Goal: Find contact information: Find contact information

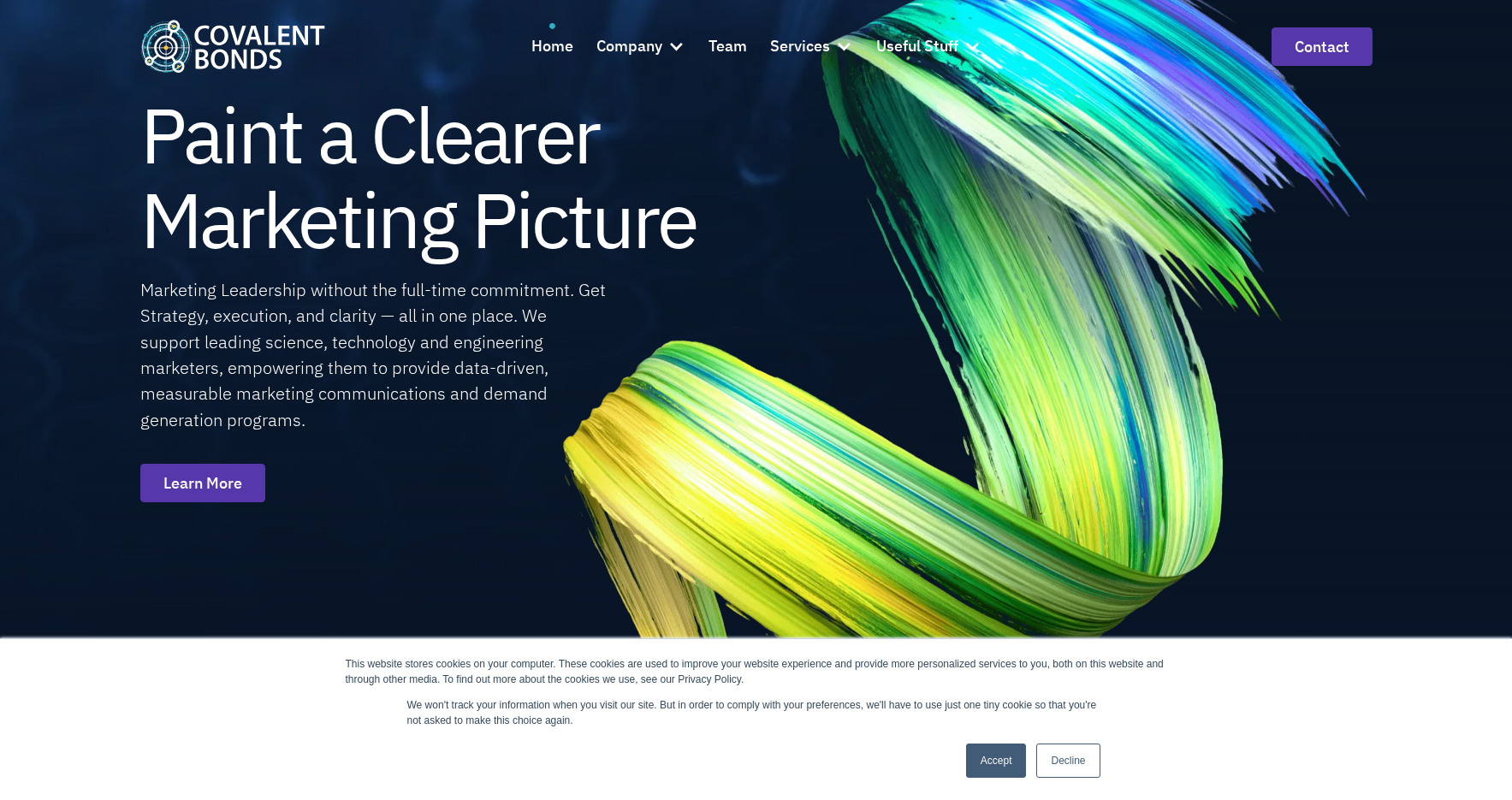
scroll to position [101, 0]
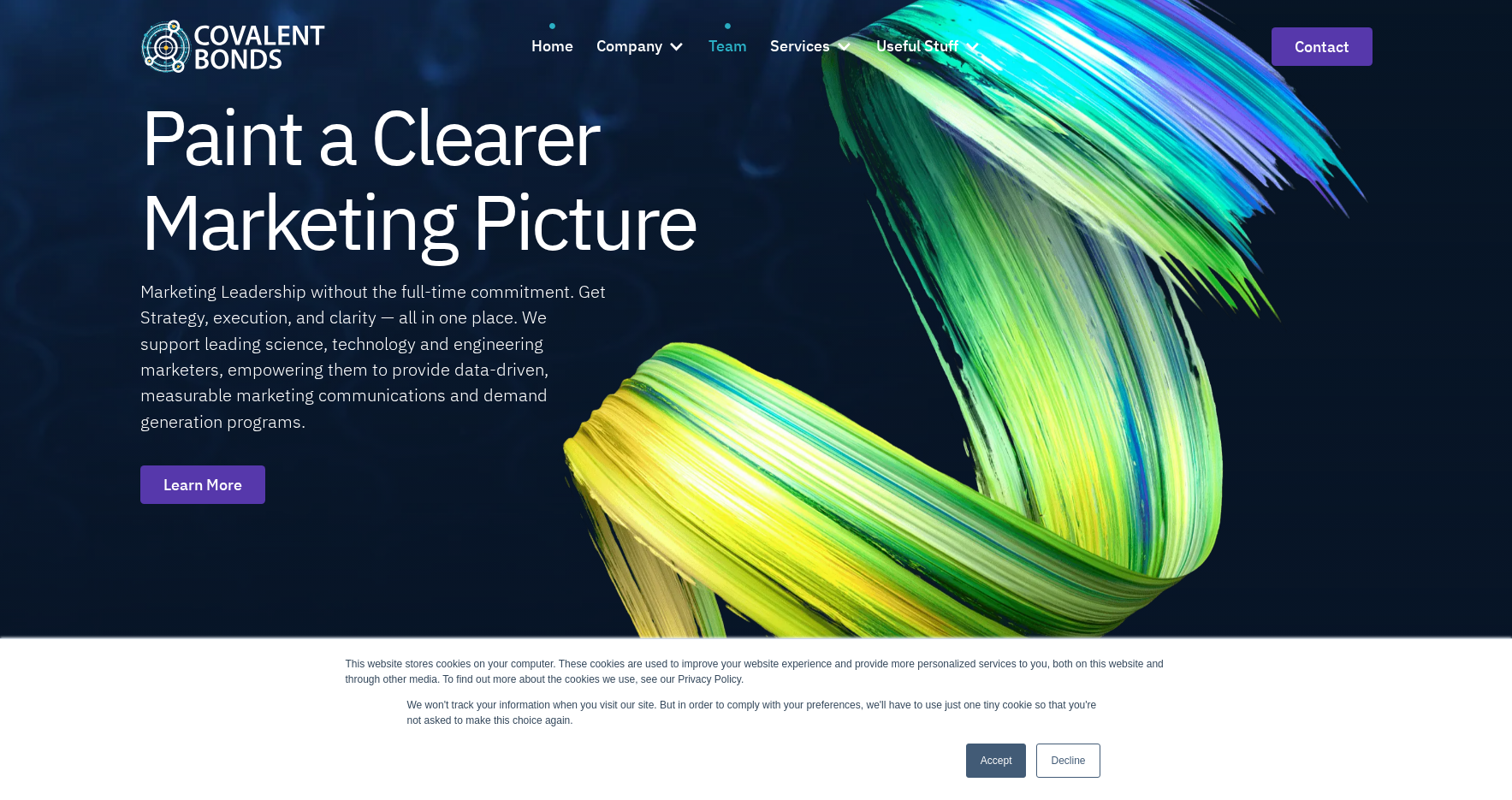
click at [733, 37] on div "Team" at bounding box center [728, 47] width 39 height 25
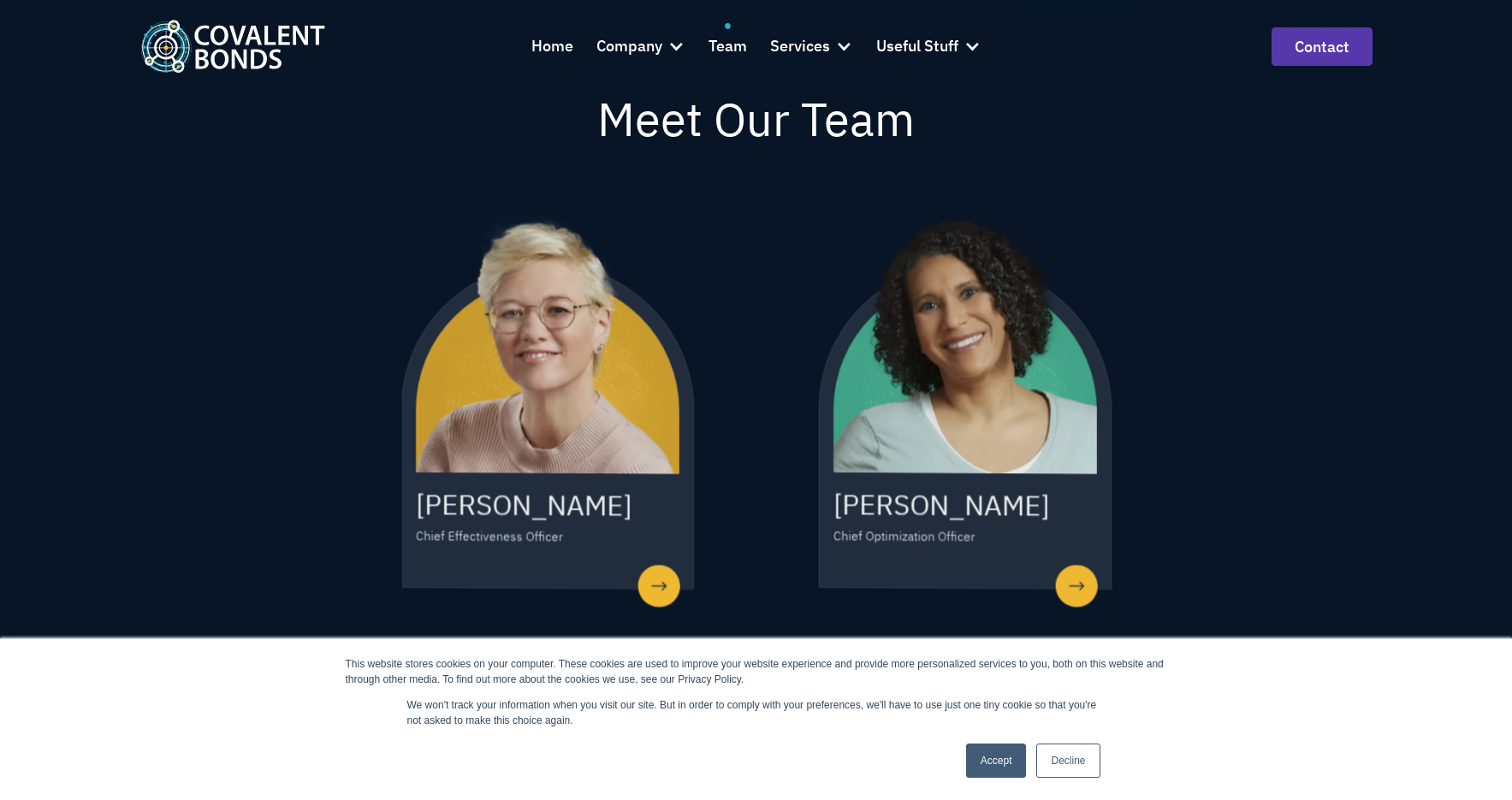
scroll to position [614, 0]
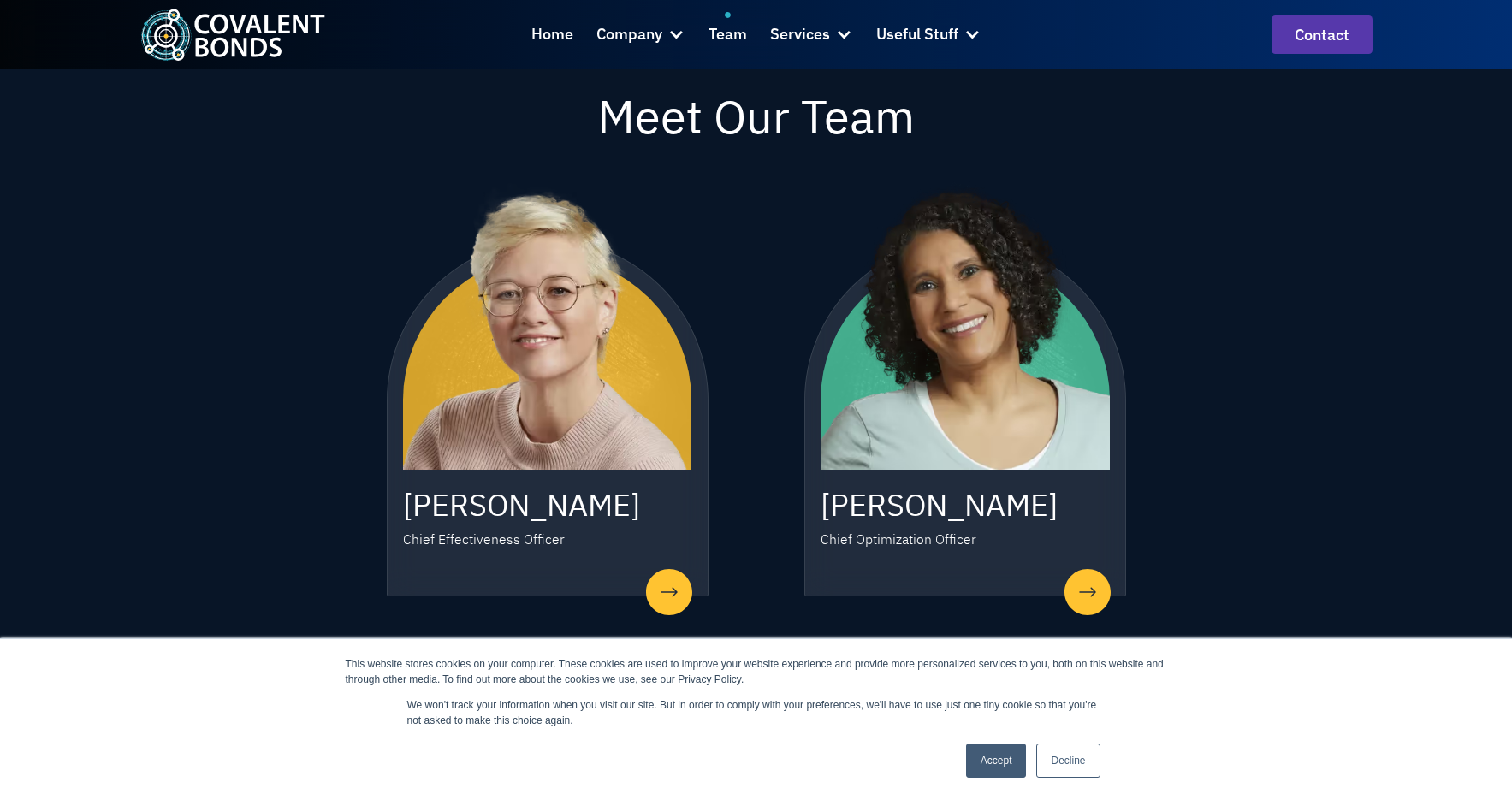
click at [989, 756] on link "Accept" at bounding box center [996, 760] width 61 height 34
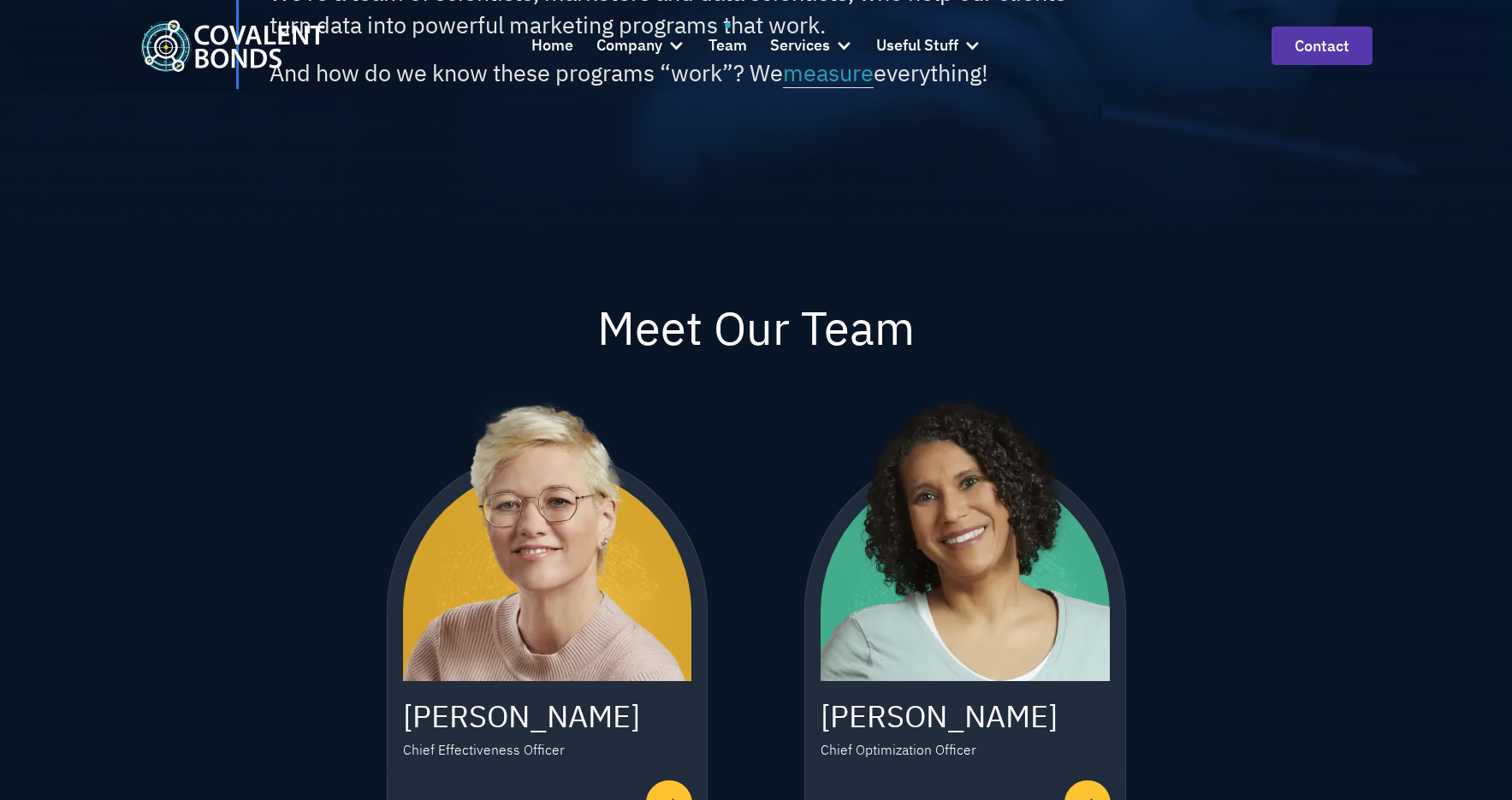
scroll to position [493, 0]
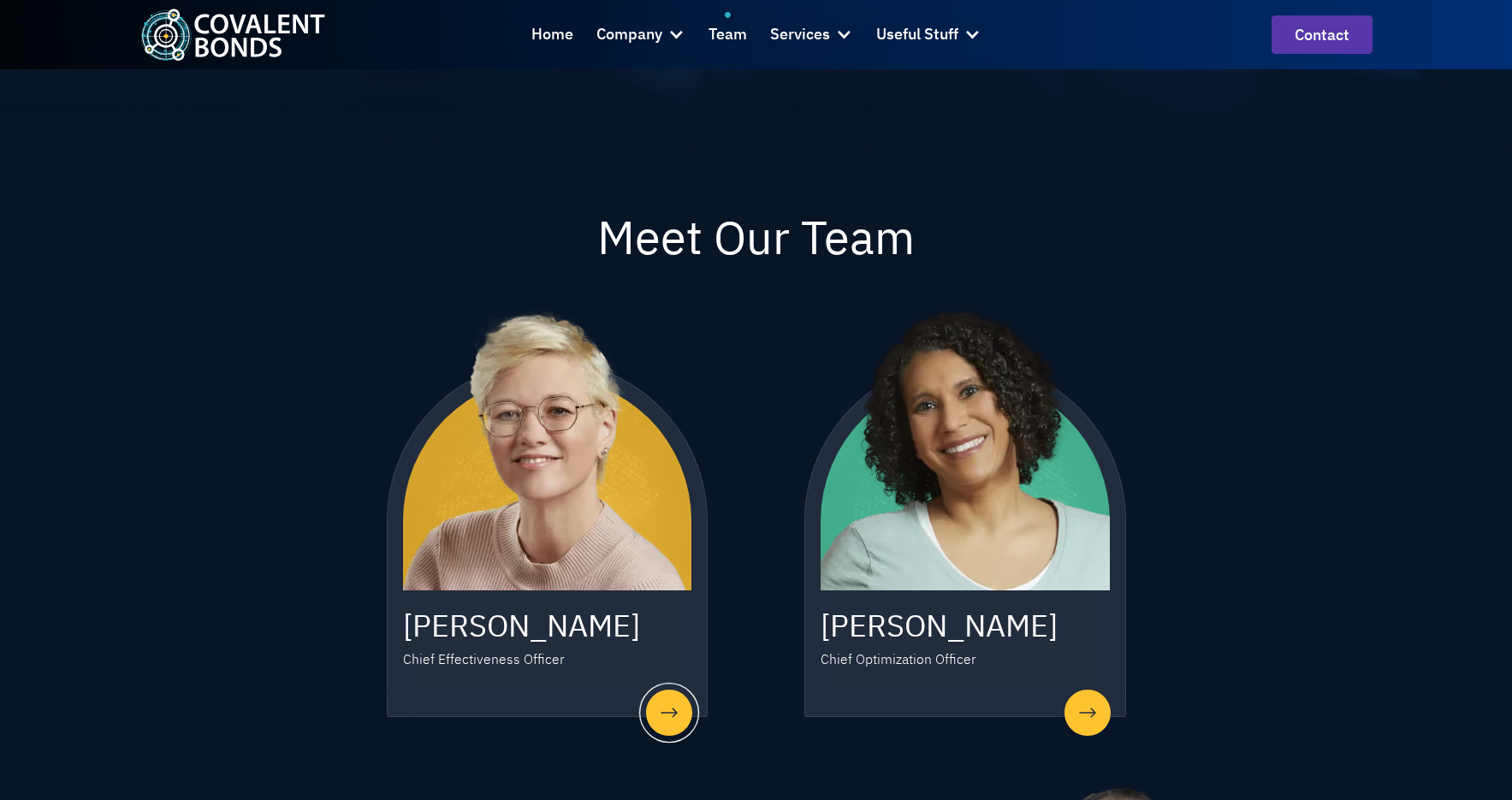
click at [471, 624] on h3 "Laura Browne" at bounding box center [548, 626] width 290 height 41
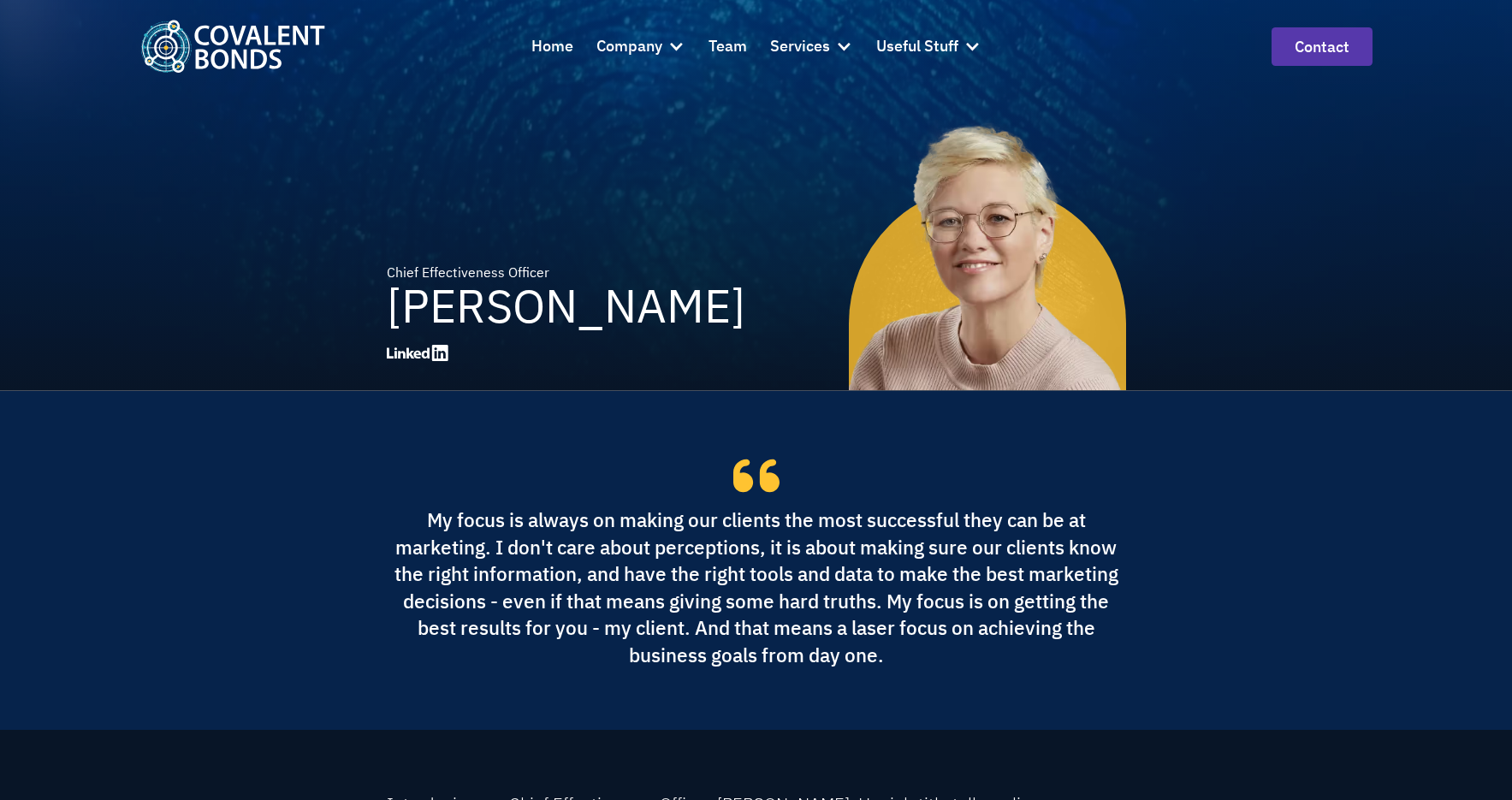
click at [233, 324] on div "Chief Effectiveness Officer [PERSON_NAME]" at bounding box center [756, 195] width 1512 height 390
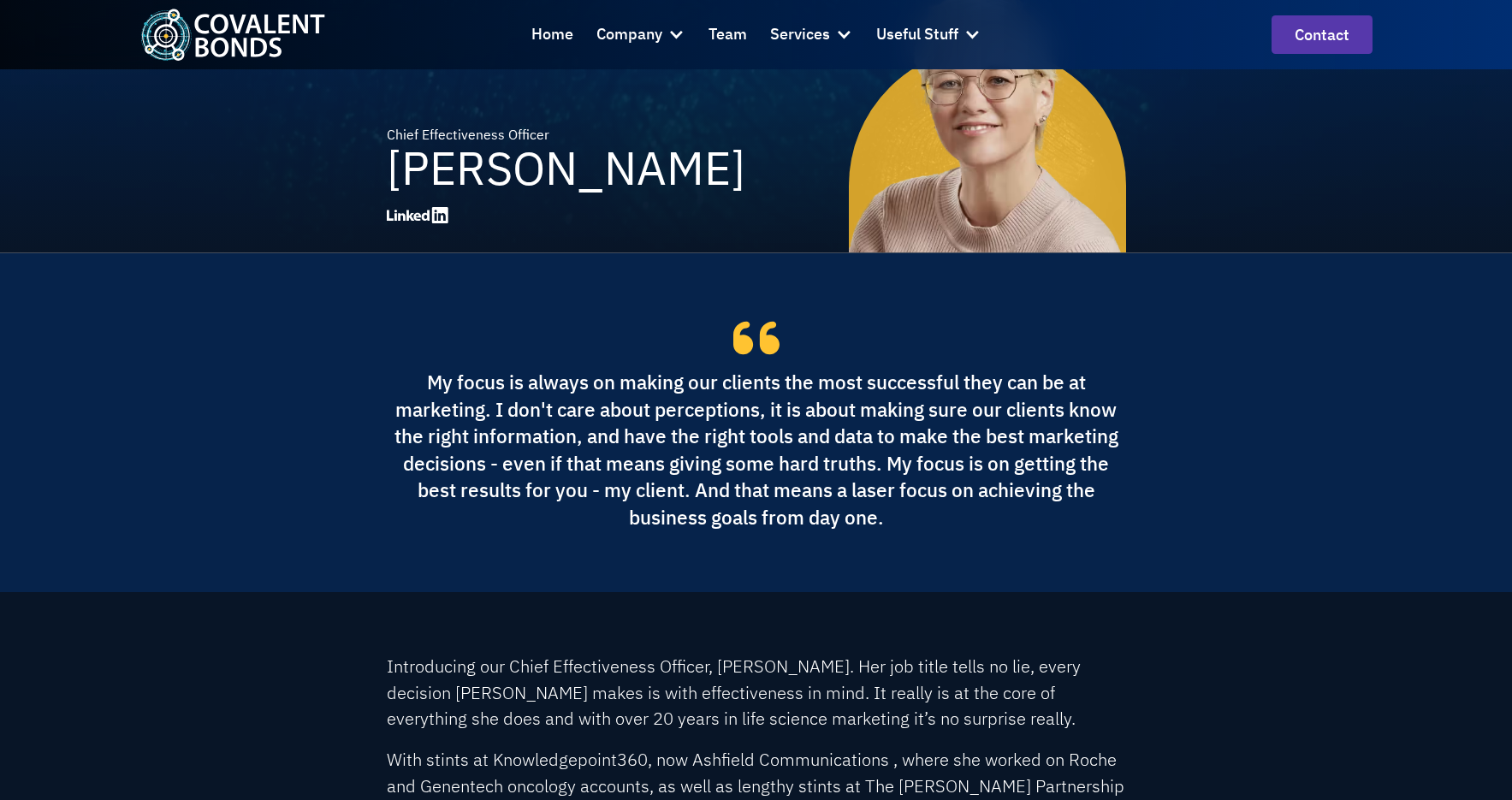
scroll to position [132, 0]
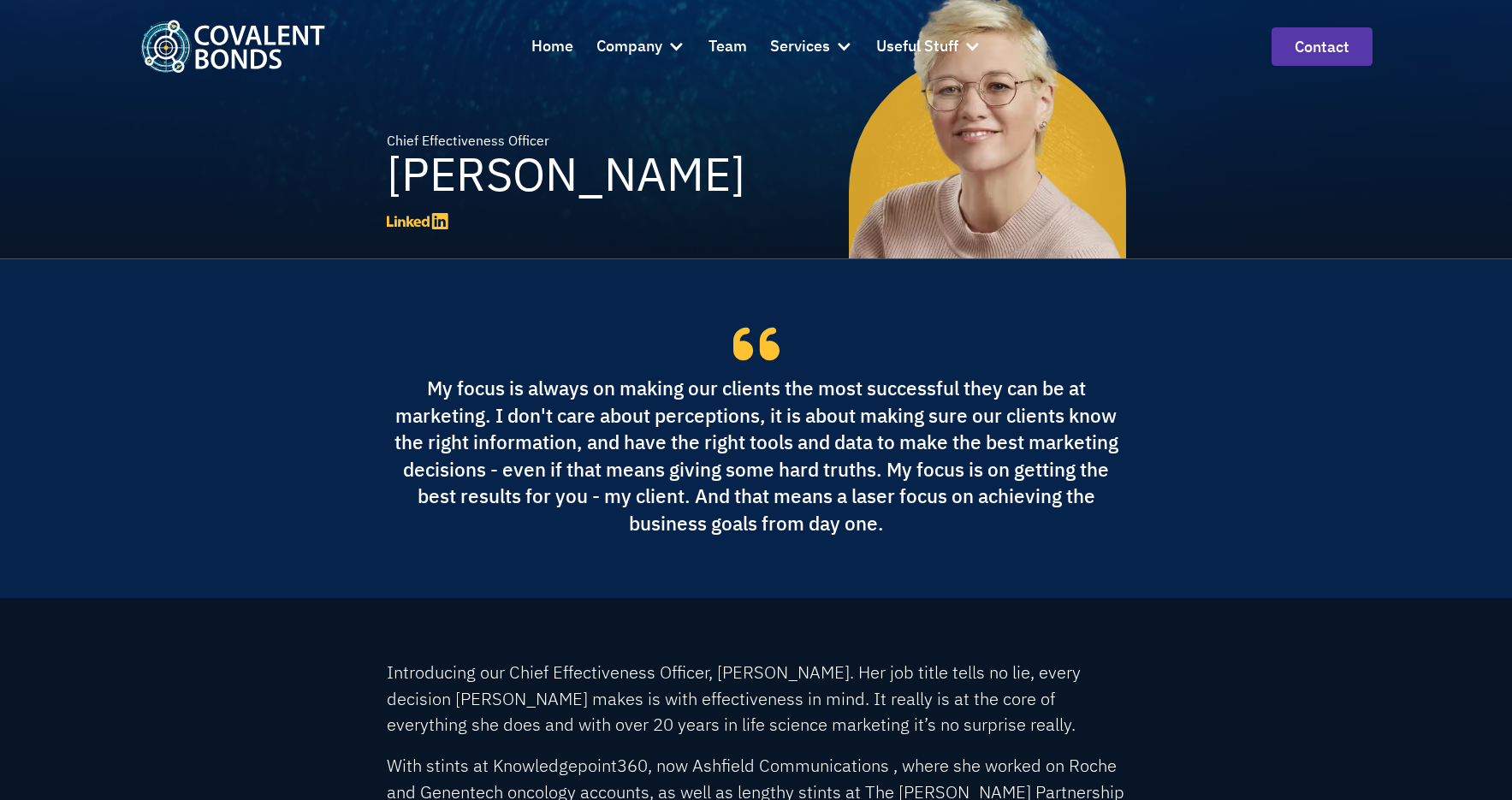
click at [415, 219] on icon at bounding box center [418, 221] width 62 height 16
click at [805, 40] on div "Services" at bounding box center [800, 47] width 60 height 25
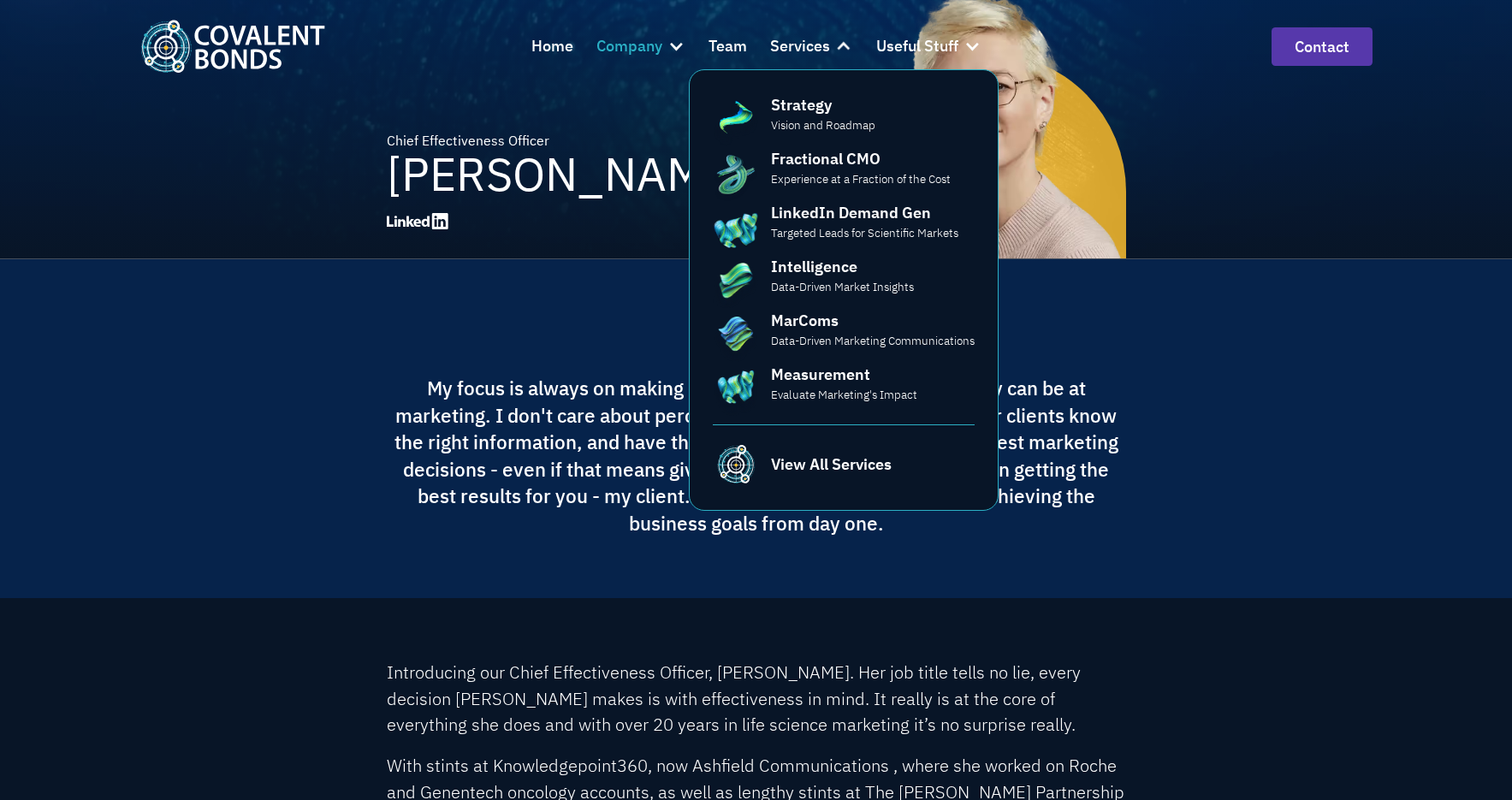
click at [647, 44] on div "Company" at bounding box center [629, 47] width 66 height 25
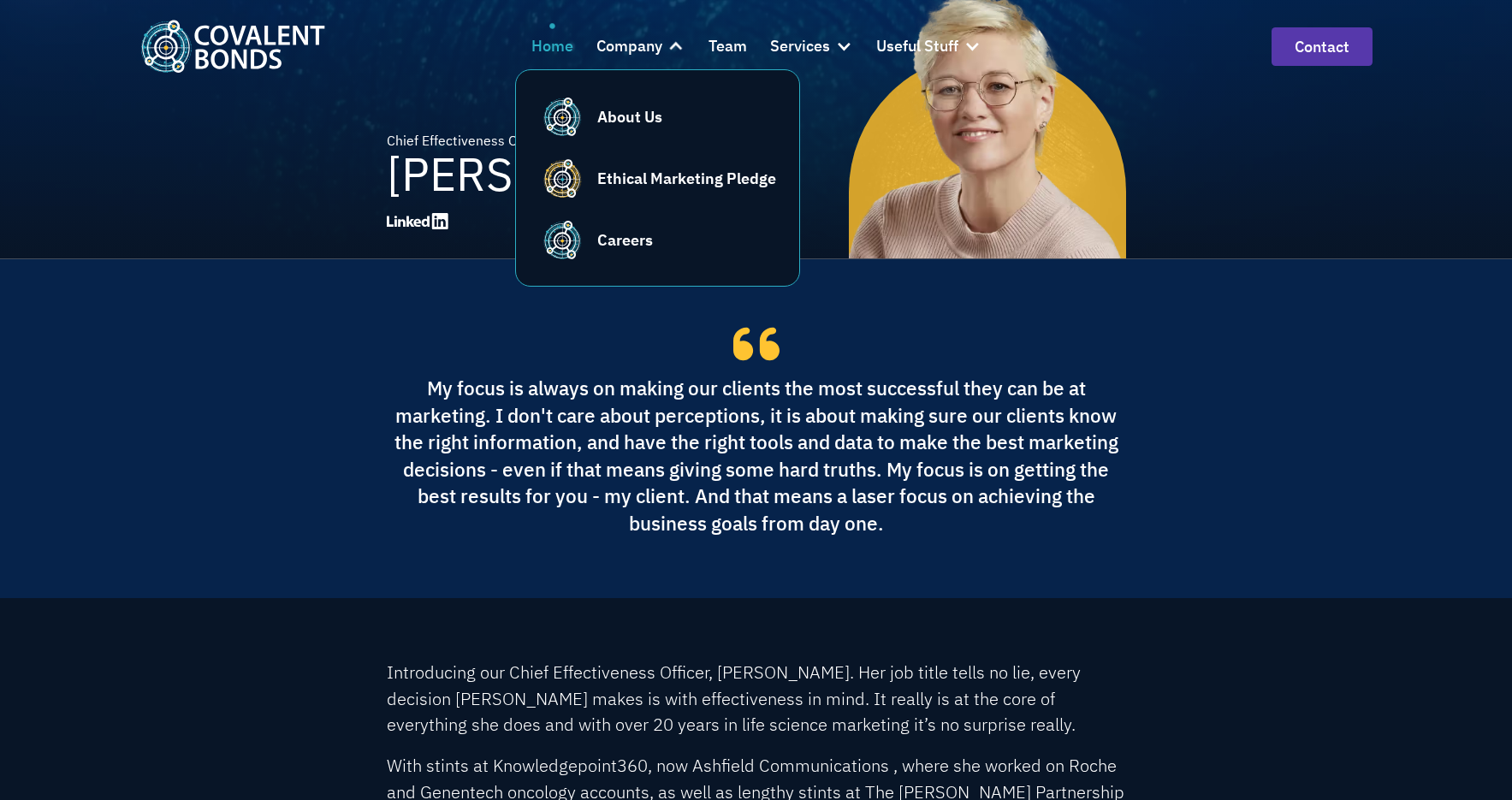
click at [547, 41] on div "Home" at bounding box center [552, 47] width 42 height 25
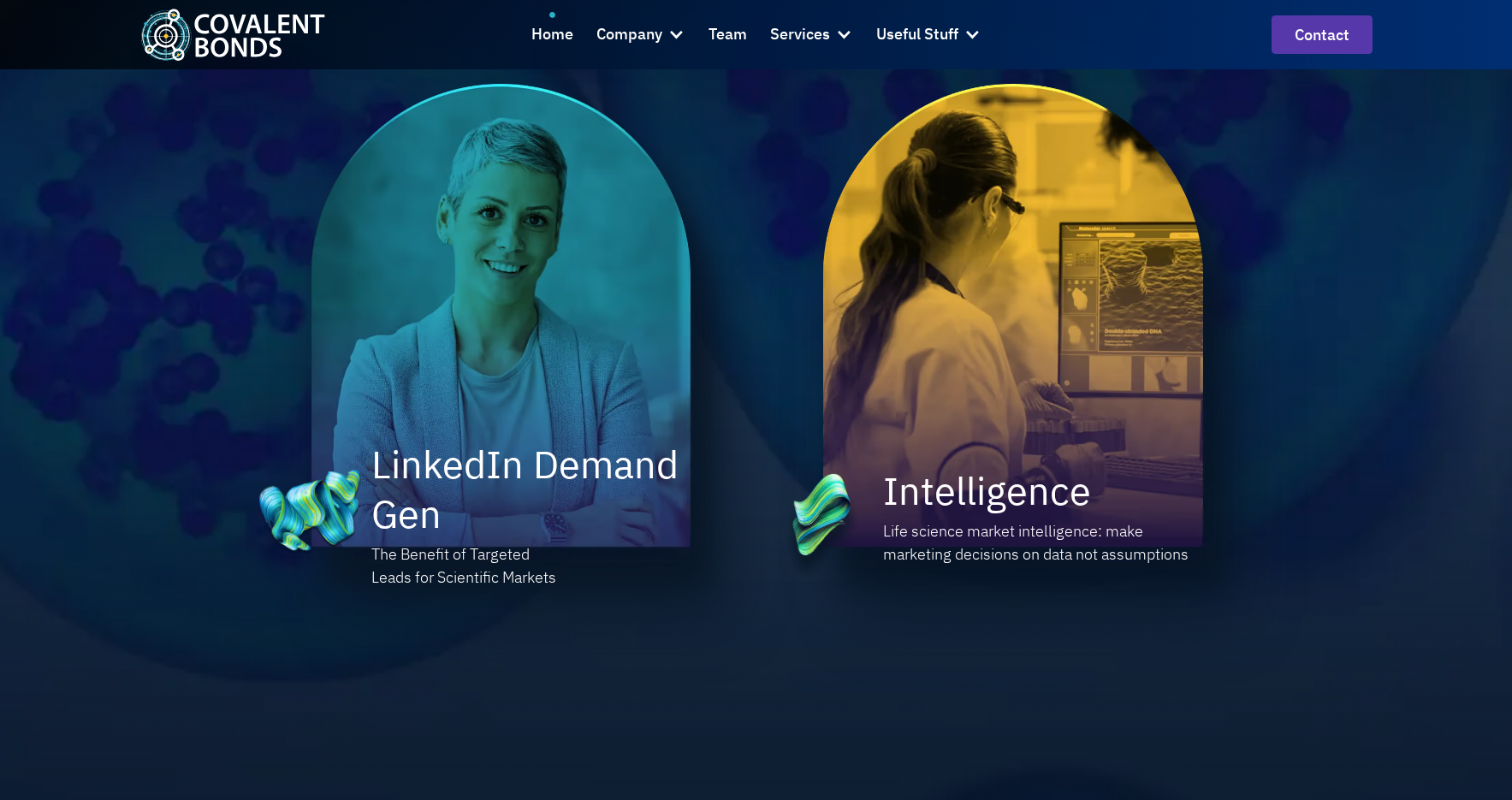
scroll to position [1944, 0]
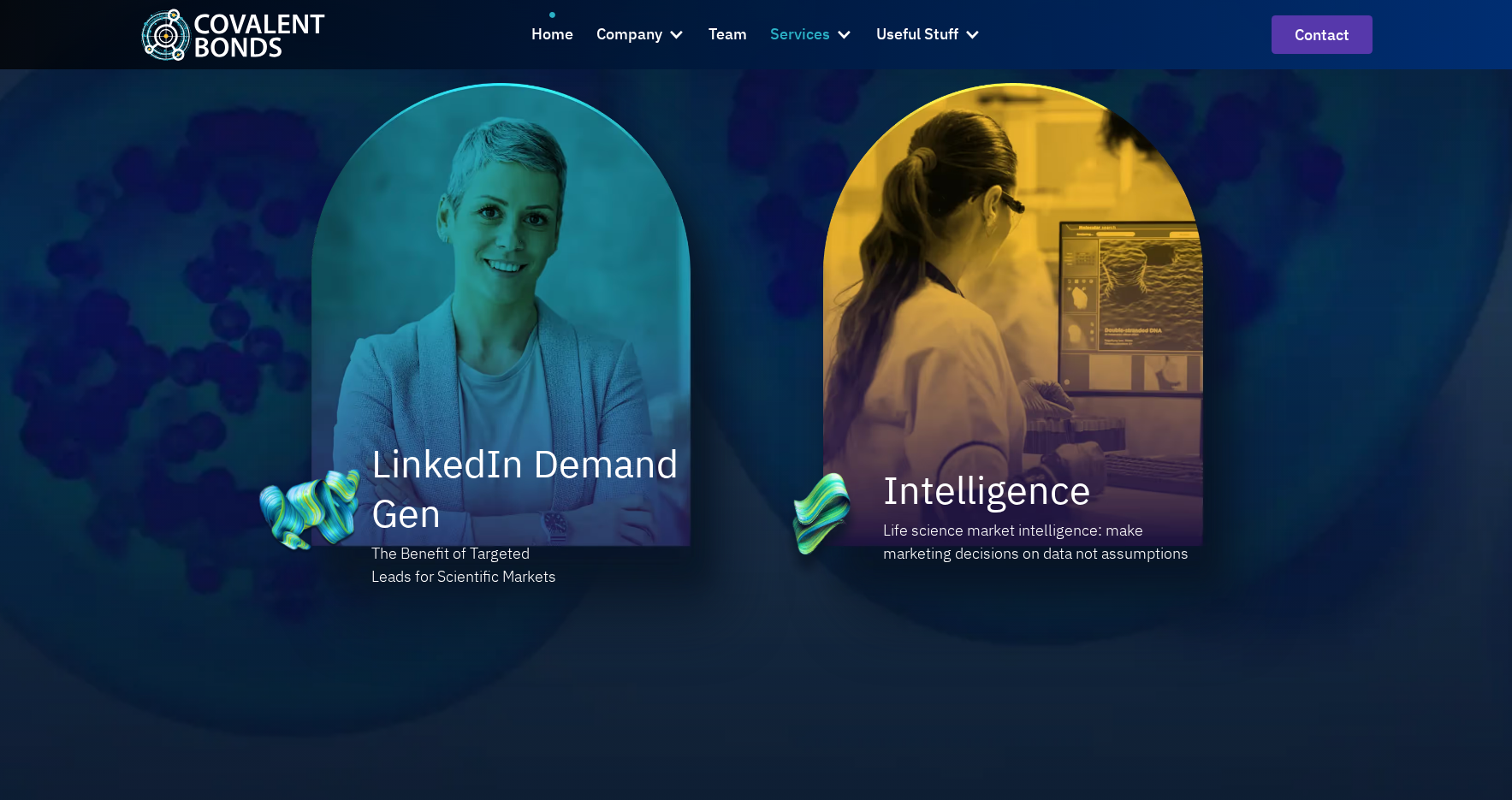
click at [787, 36] on div "Services" at bounding box center [800, 34] width 60 height 25
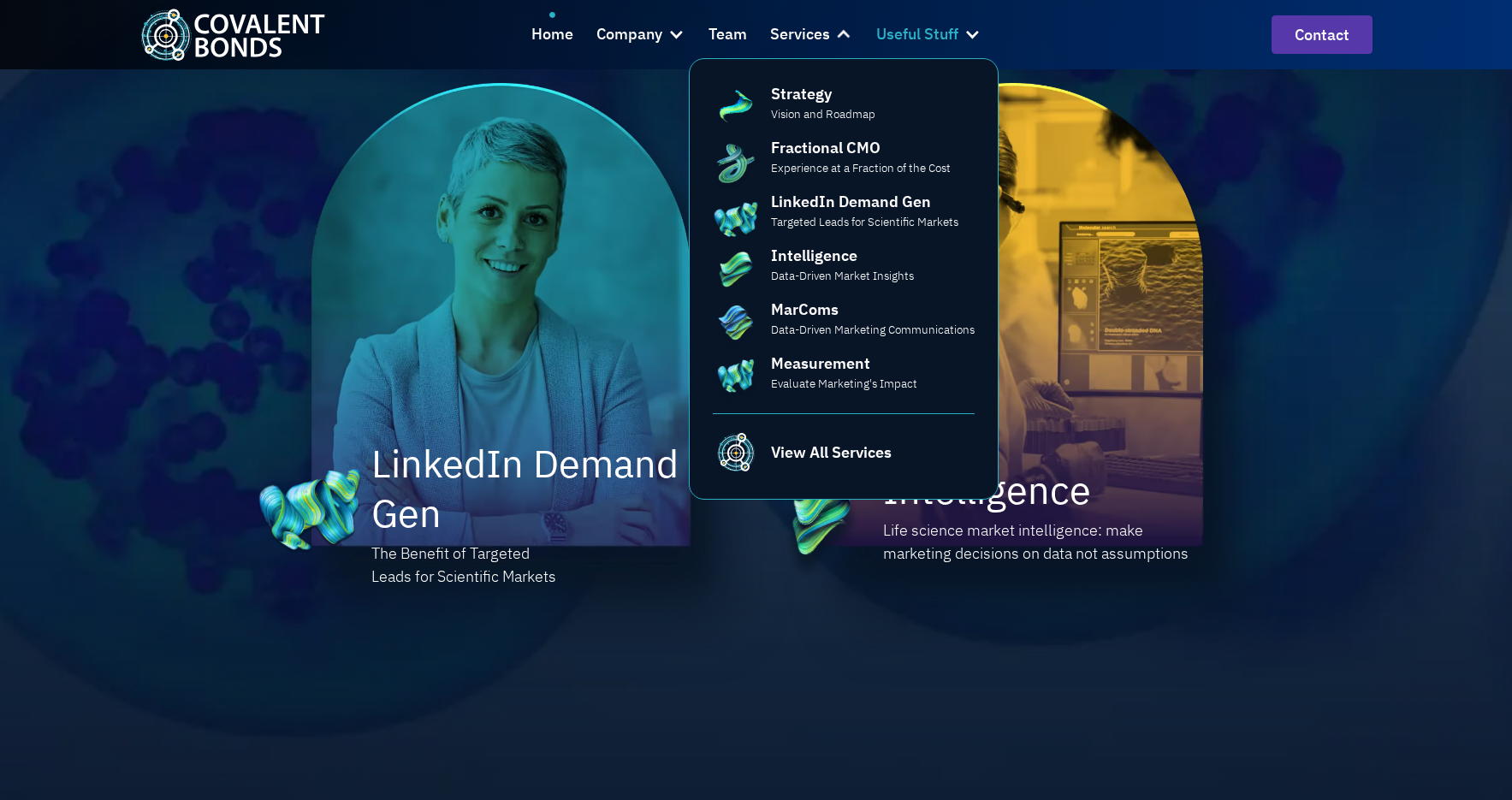
click at [877, 41] on div "Useful Stuff" at bounding box center [917, 34] width 82 height 25
